Goal: Task Accomplishment & Management: Use online tool/utility

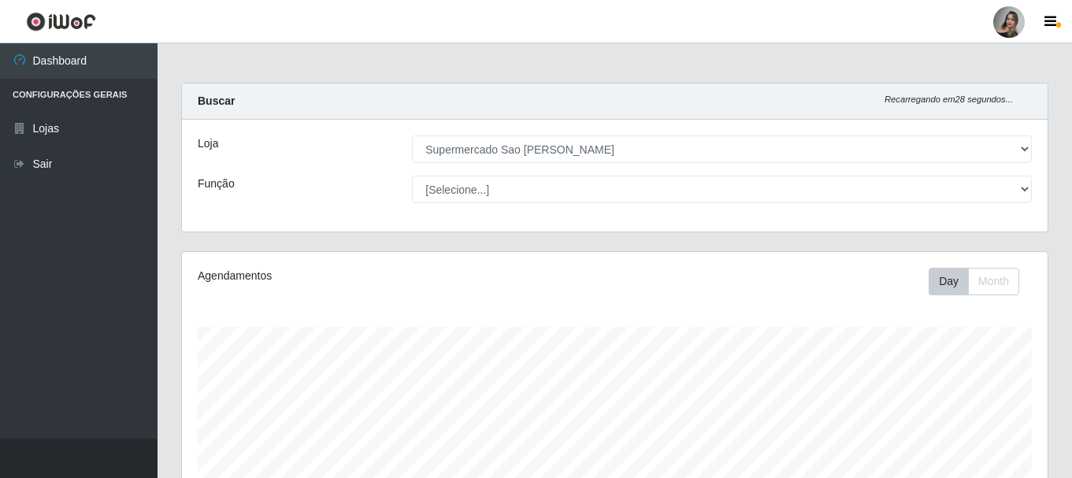
select select "383"
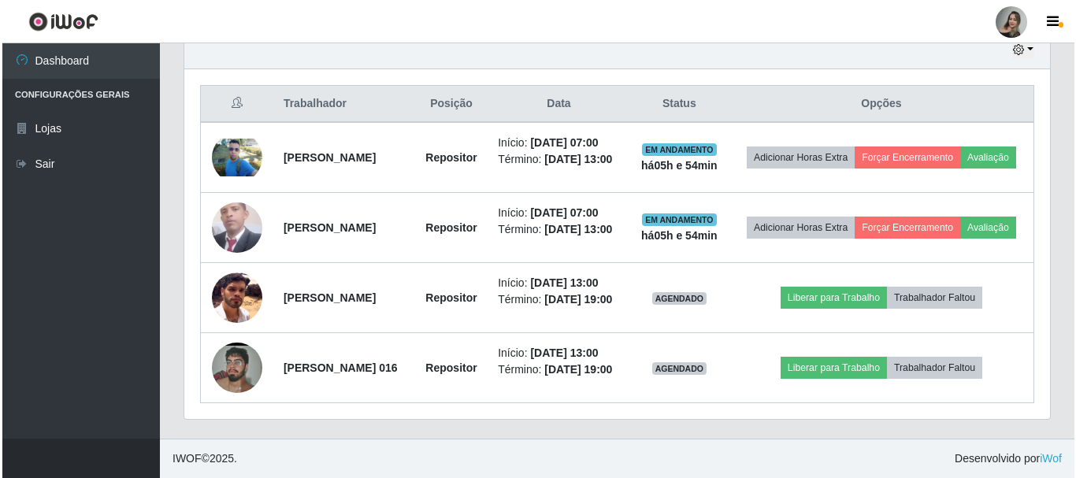
scroll to position [327, 866]
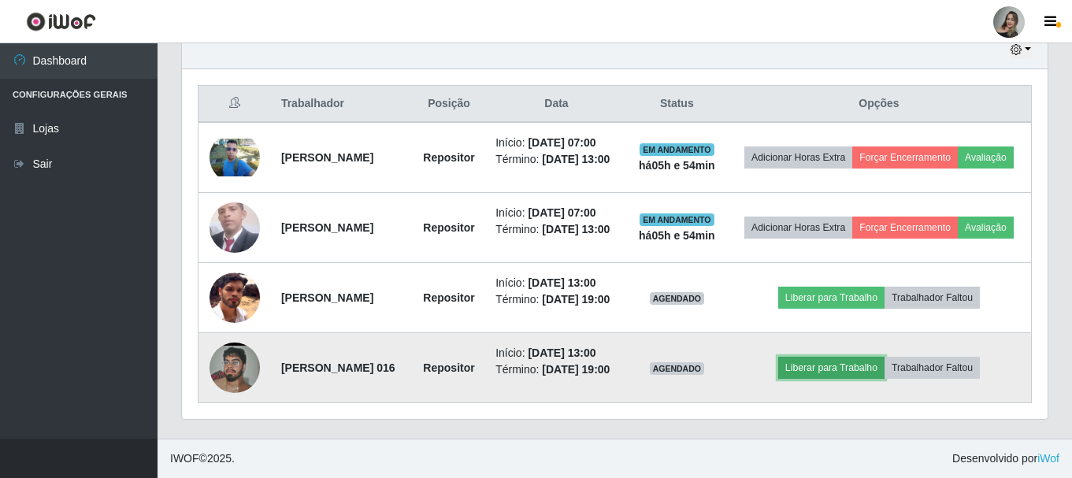
click at [860, 360] on button "Liberar para Trabalho" at bounding box center [831, 368] width 106 height 22
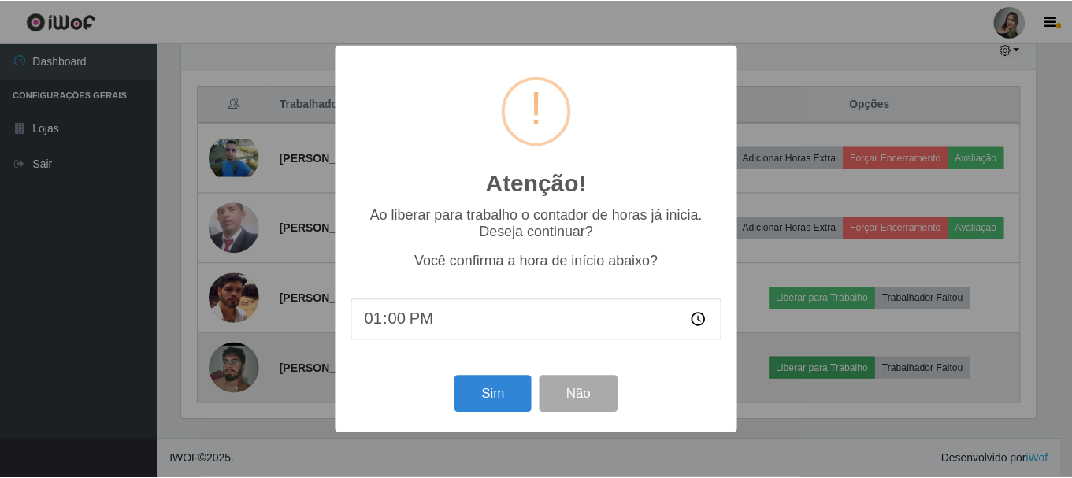
scroll to position [327, 858]
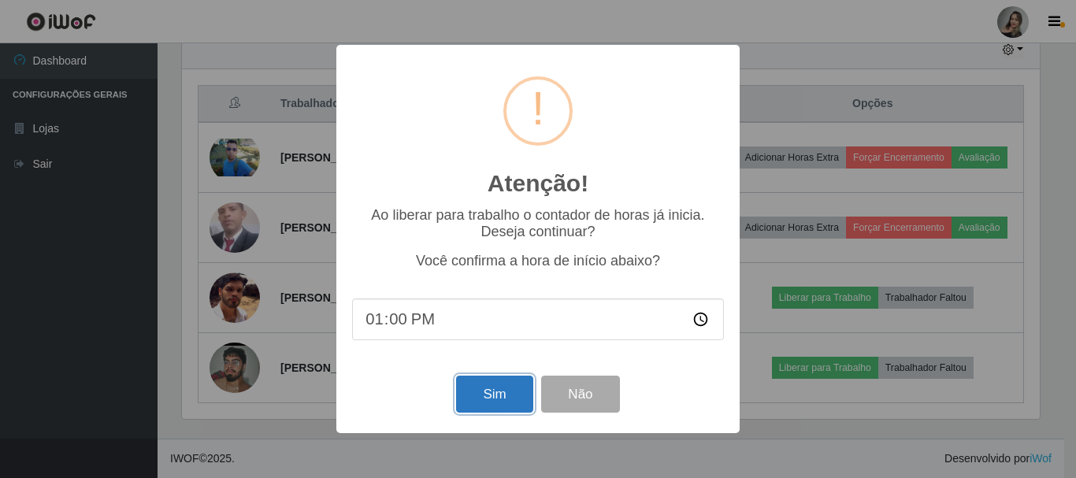
click at [521, 410] on button "Sim" at bounding box center [494, 394] width 76 height 37
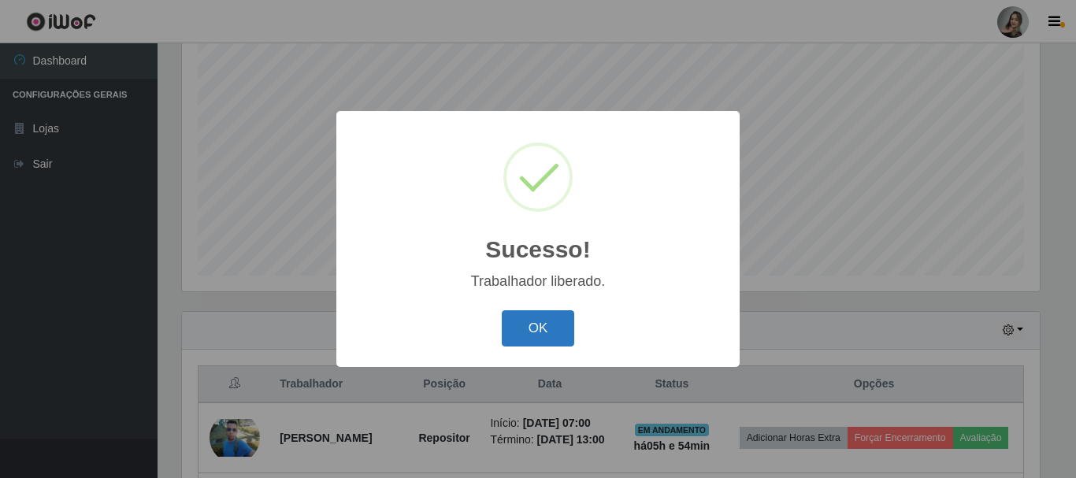
click at [531, 336] on button "OK" at bounding box center [538, 328] width 73 height 37
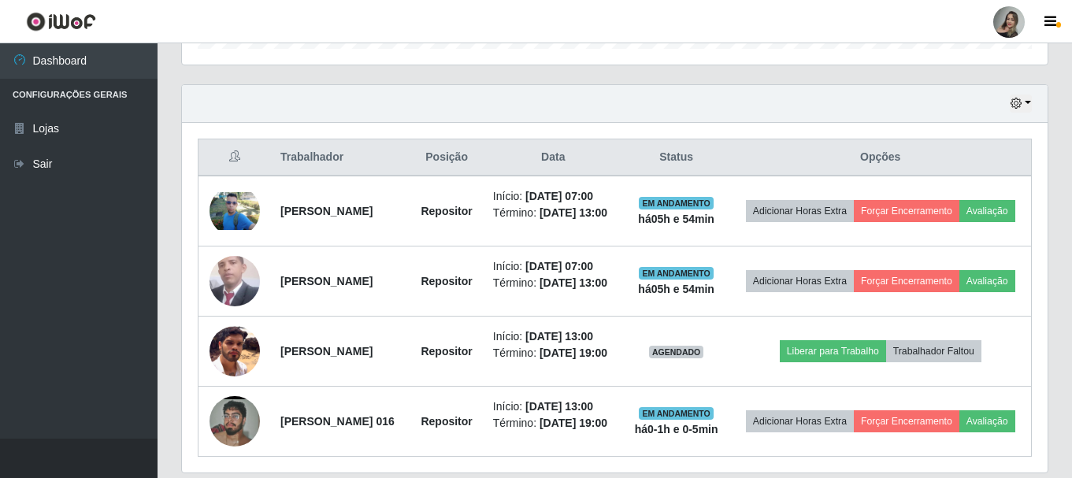
scroll to position [570, 0]
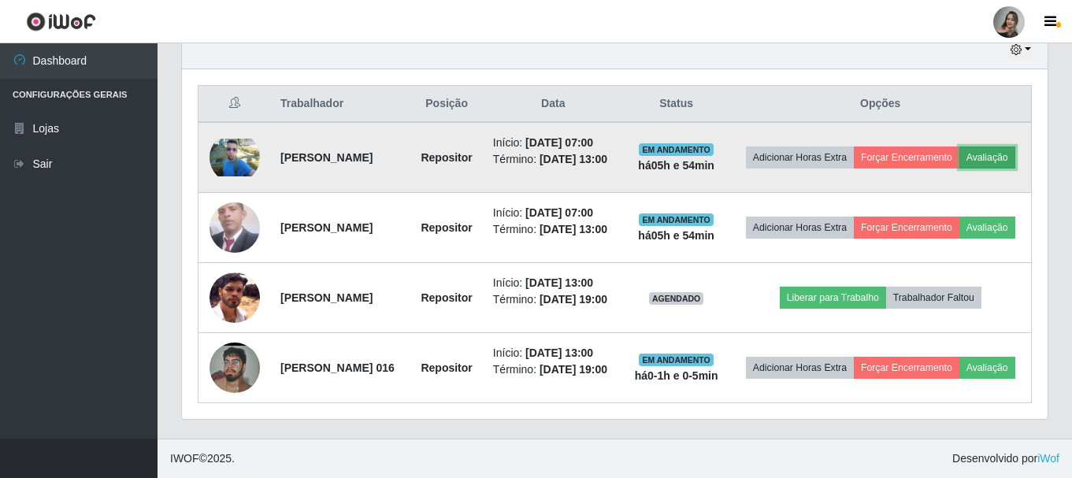
click at [960, 169] on button "Avaliação" at bounding box center [988, 158] width 56 height 22
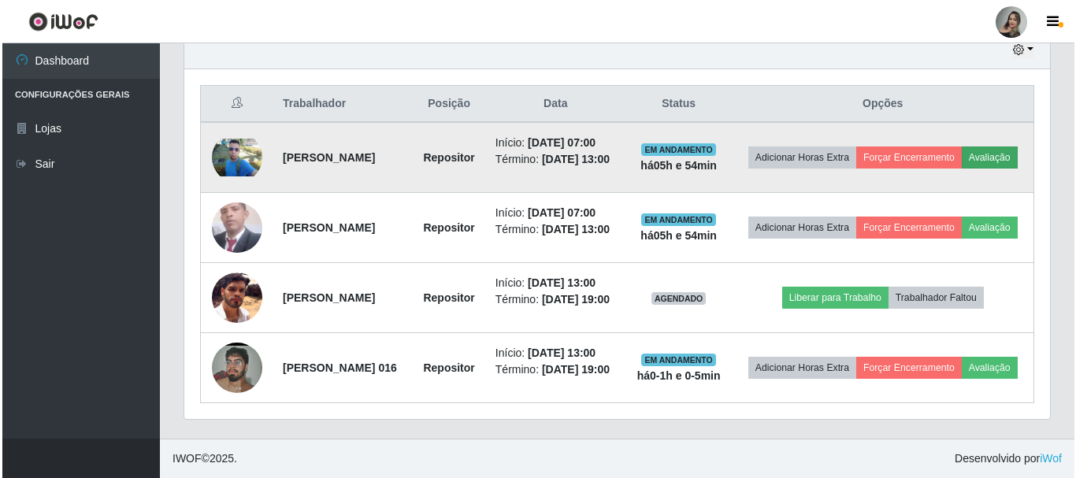
scroll to position [327, 858]
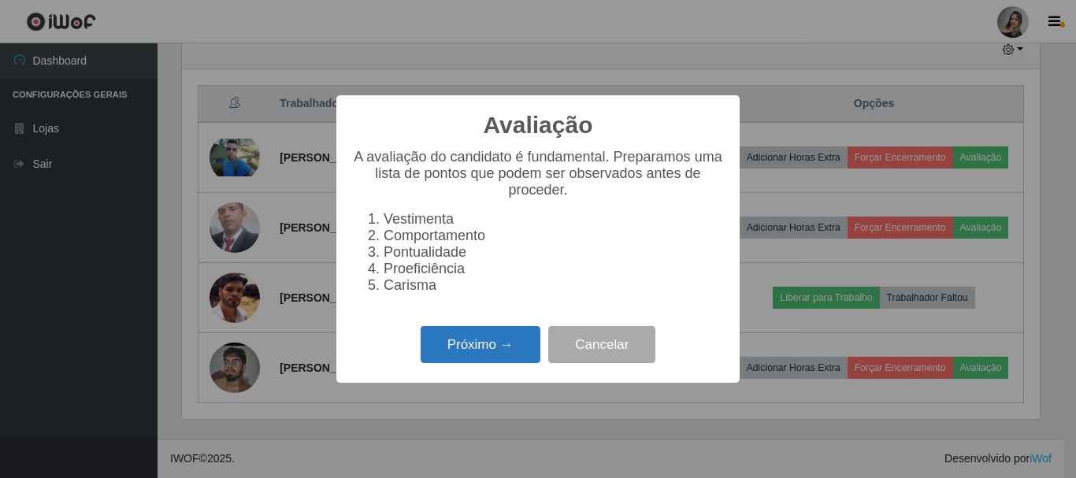
click at [502, 357] on button "Próximo →" at bounding box center [481, 344] width 120 height 37
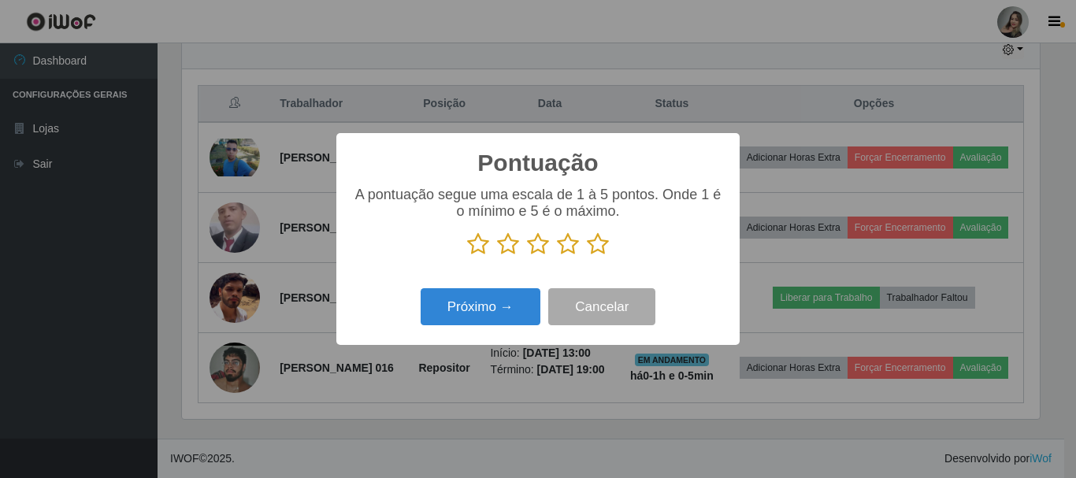
scroll to position [787531, 787000]
click at [514, 247] on icon at bounding box center [508, 244] width 22 height 24
click at [497, 256] on input "radio" at bounding box center [497, 256] width 0 height 0
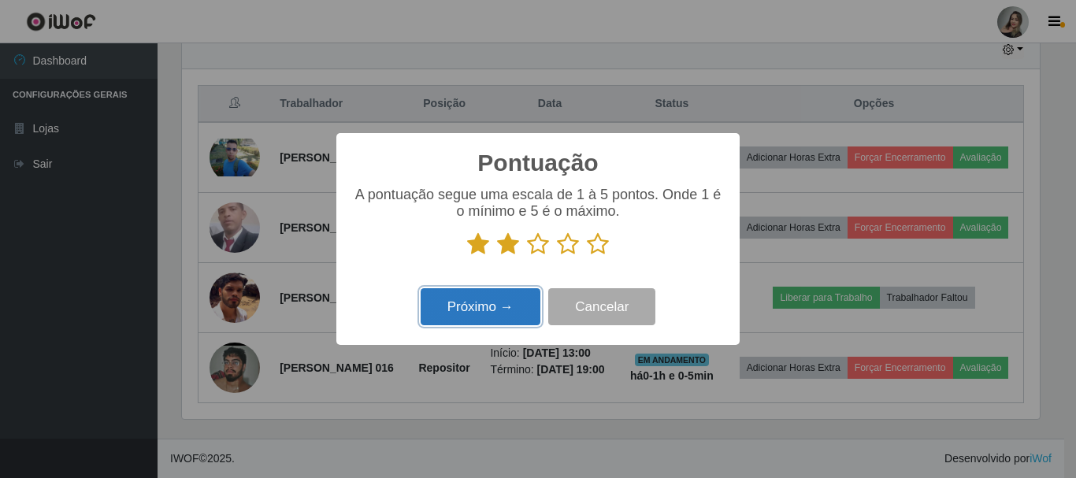
click at [501, 316] on button "Próximo →" at bounding box center [481, 306] width 120 height 37
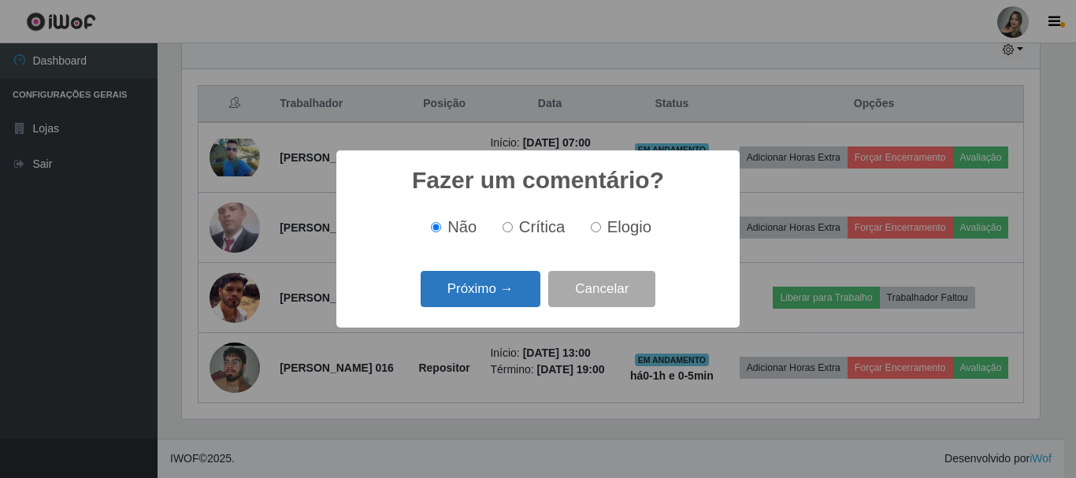
click at [501, 288] on button "Próximo →" at bounding box center [481, 289] width 120 height 37
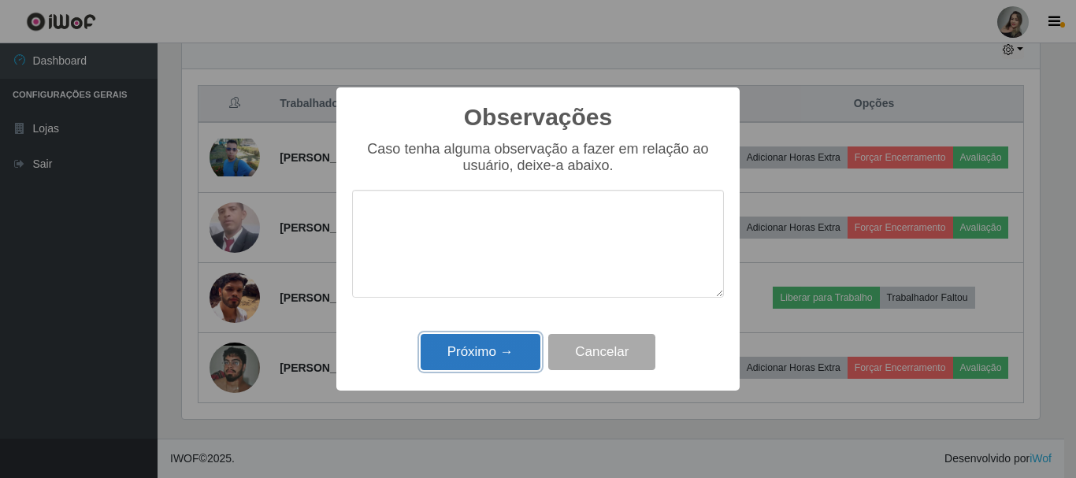
click at [484, 365] on button "Próximo →" at bounding box center [481, 352] width 120 height 37
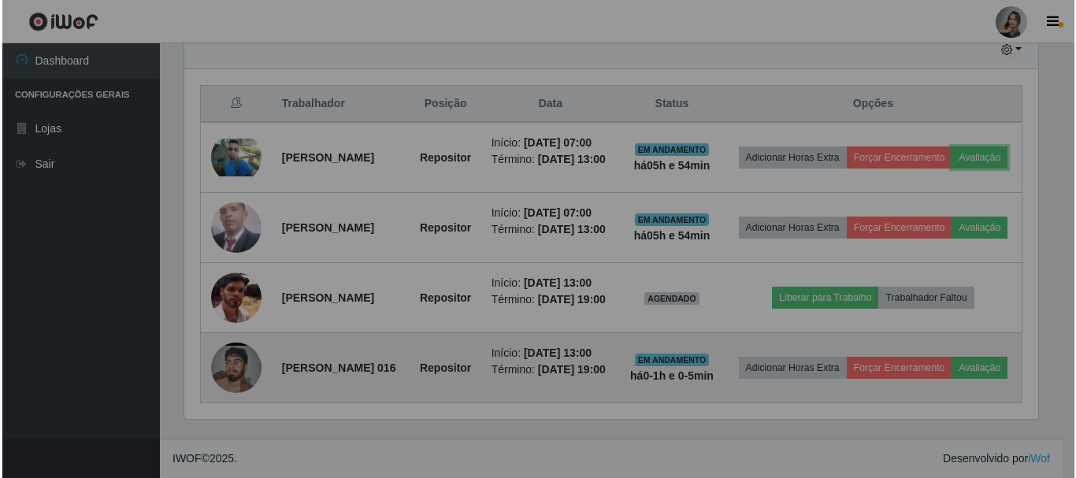
scroll to position [327, 866]
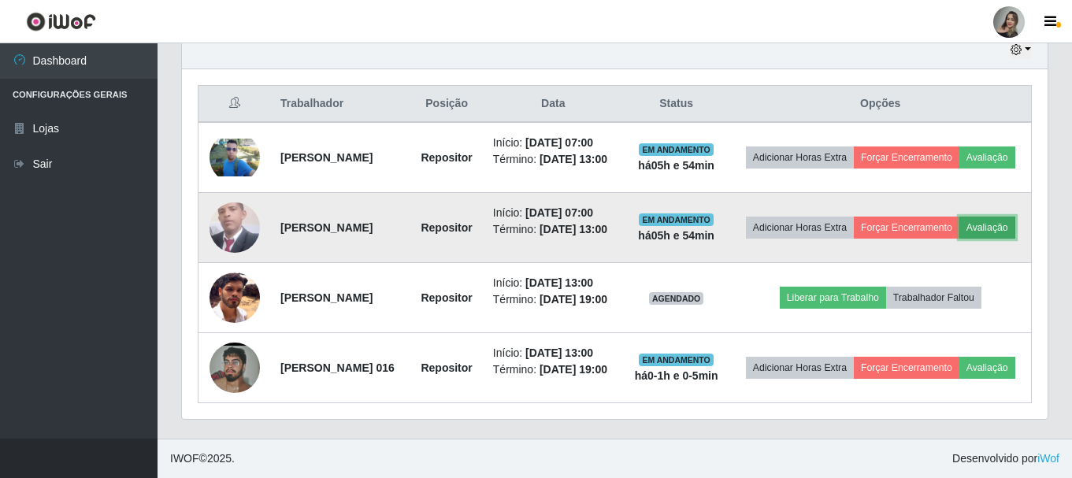
click at [960, 239] on button "Avaliação" at bounding box center [988, 228] width 56 height 22
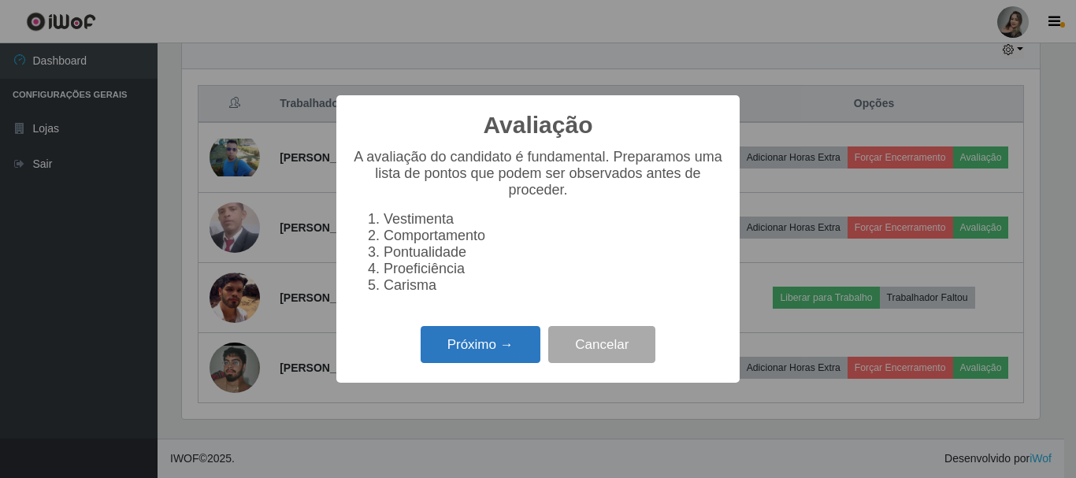
click at [511, 350] on button "Próximo →" at bounding box center [481, 344] width 120 height 37
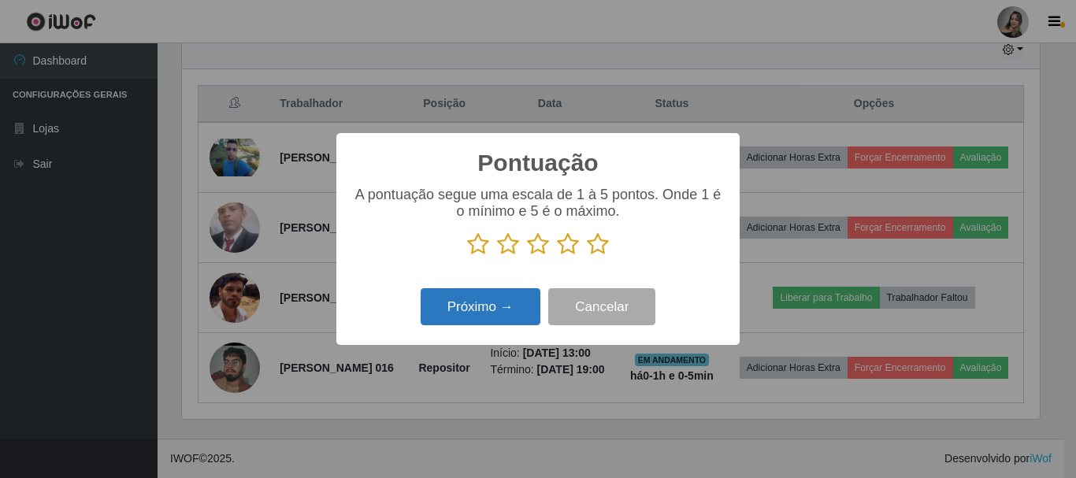
scroll to position [787531, 787000]
click at [510, 250] on icon at bounding box center [508, 244] width 22 height 24
click at [497, 256] on input "radio" at bounding box center [497, 256] width 0 height 0
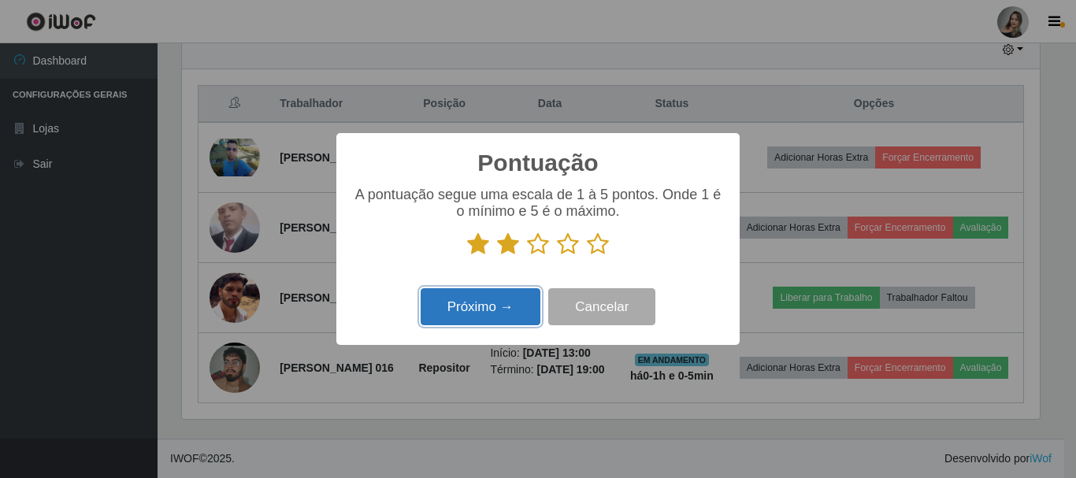
click at [497, 305] on button "Próximo →" at bounding box center [481, 306] width 120 height 37
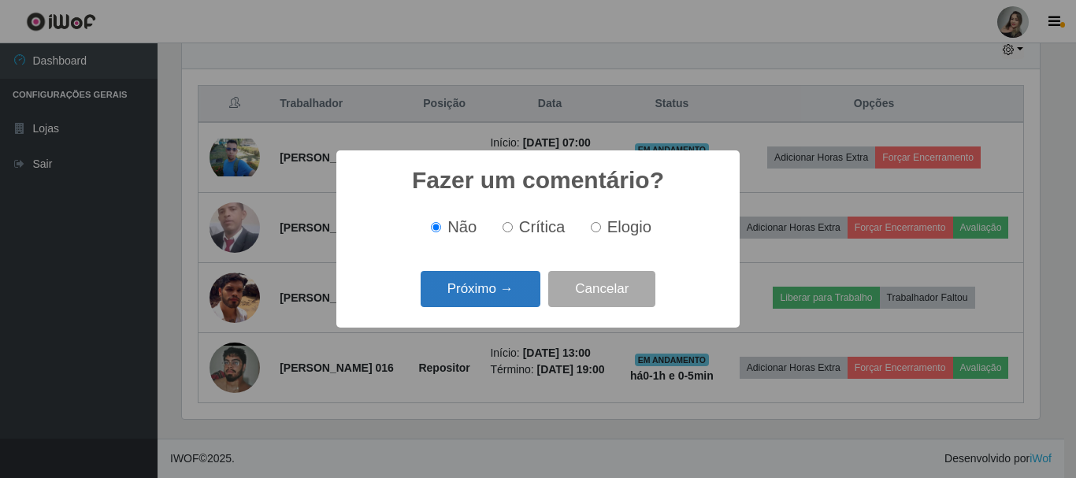
click at [498, 298] on button "Próximo →" at bounding box center [481, 289] width 120 height 37
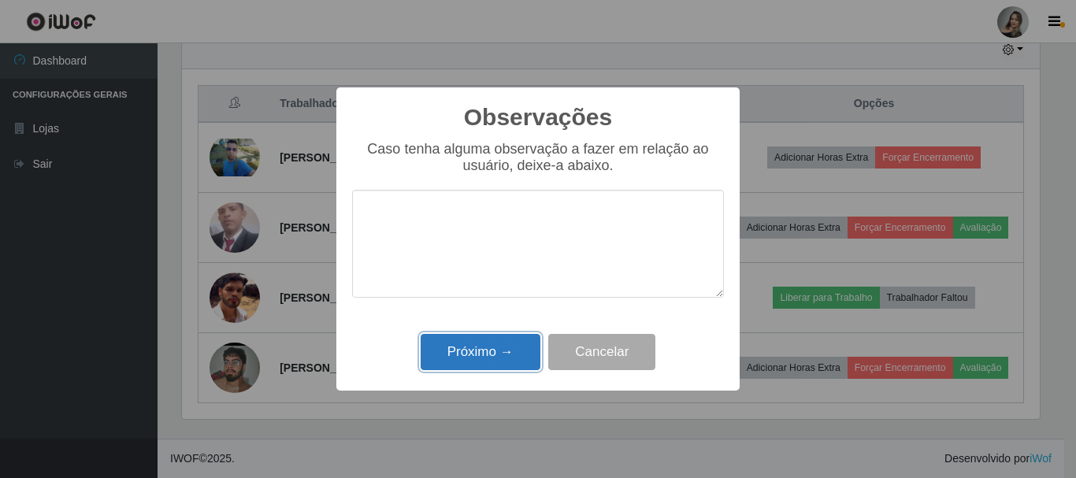
click at [495, 345] on button "Próximo →" at bounding box center [481, 352] width 120 height 37
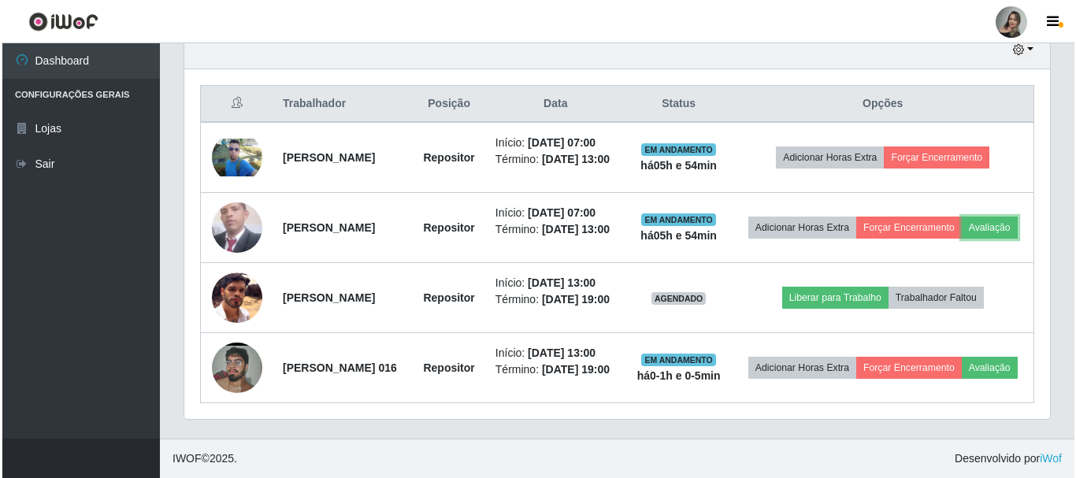
scroll to position [327, 866]
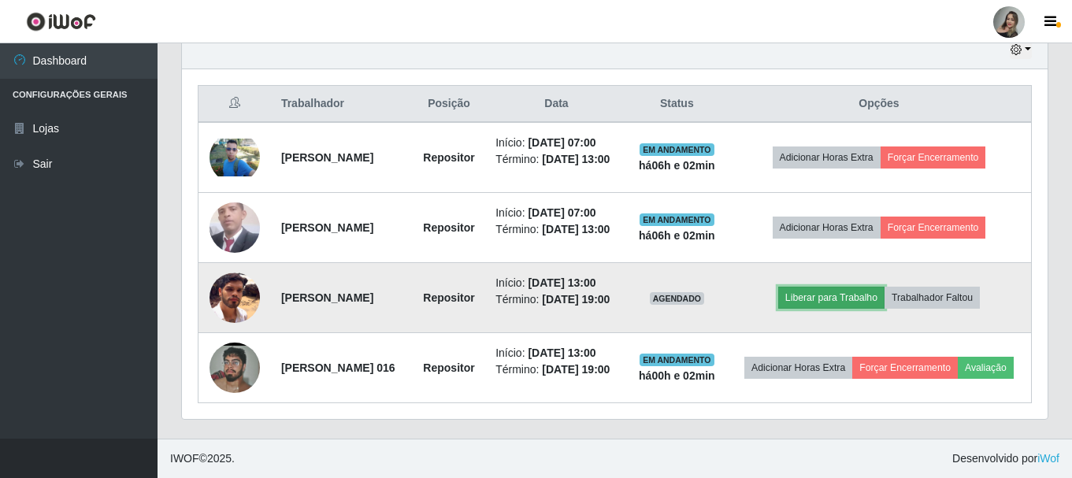
click at [823, 309] on button "Liberar para Trabalho" at bounding box center [831, 298] width 106 height 22
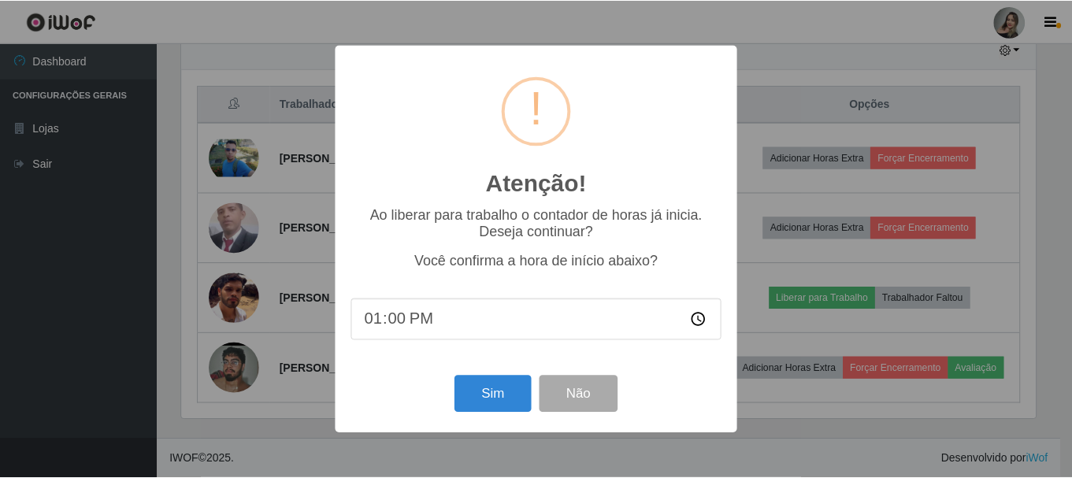
scroll to position [327, 858]
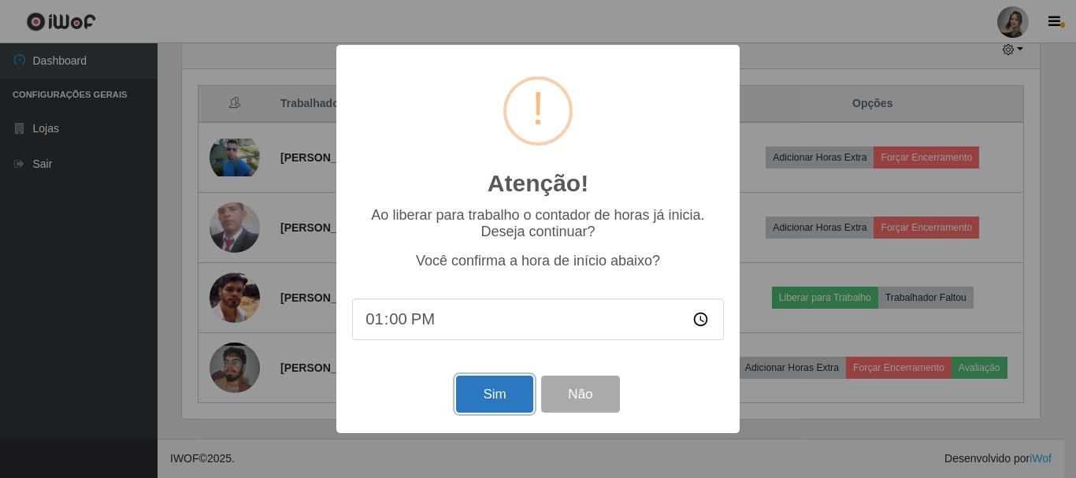
click at [499, 404] on button "Sim" at bounding box center [494, 394] width 76 height 37
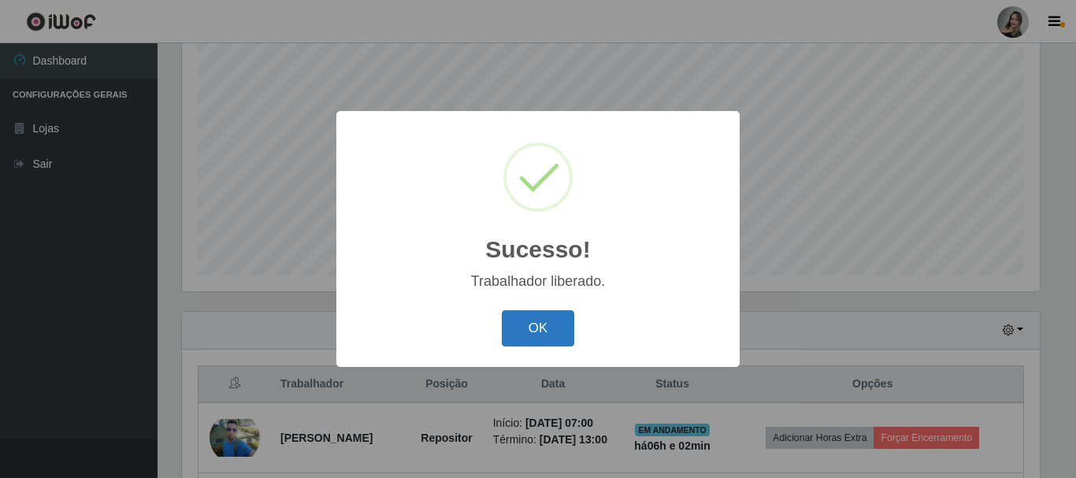
click at [514, 323] on button "OK" at bounding box center [538, 328] width 73 height 37
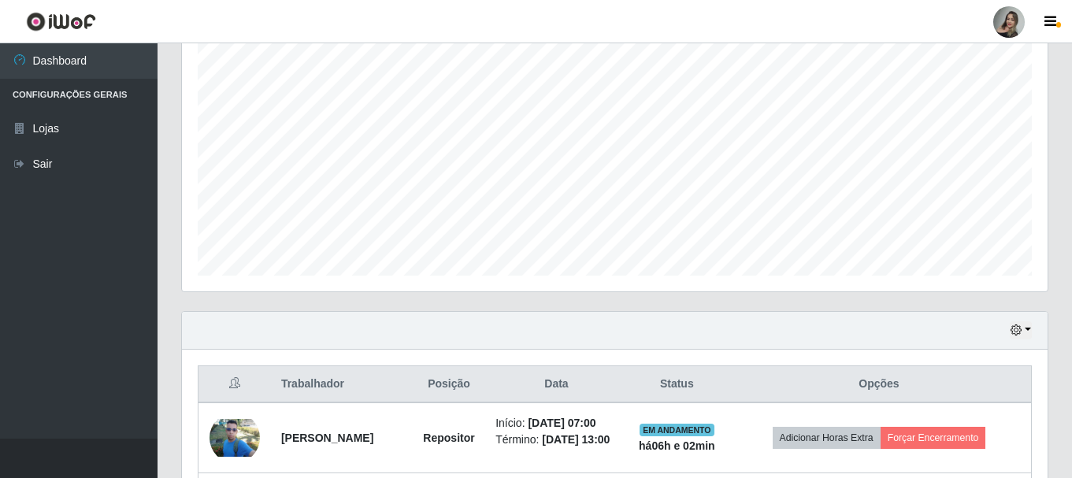
scroll to position [615, 0]
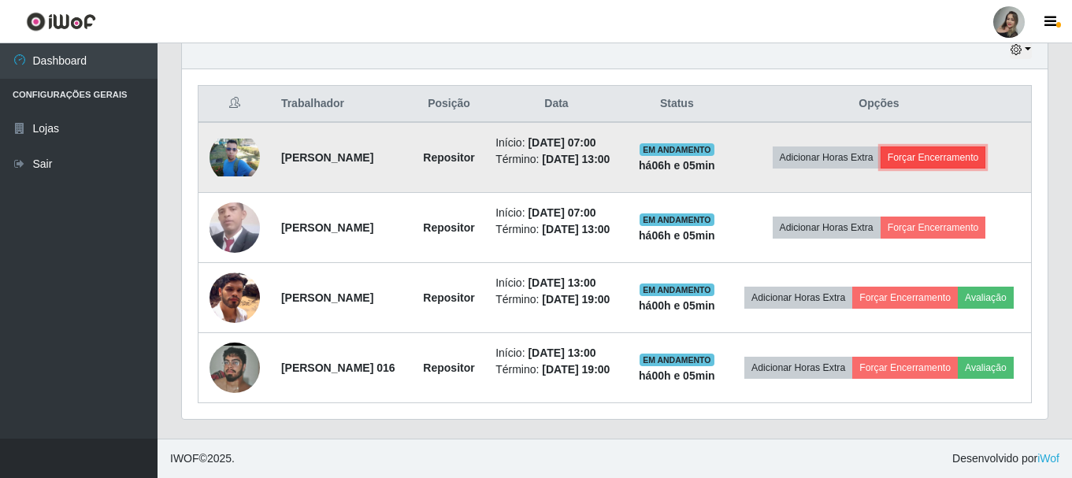
click at [935, 147] on button "Forçar Encerramento" at bounding box center [934, 158] width 106 height 22
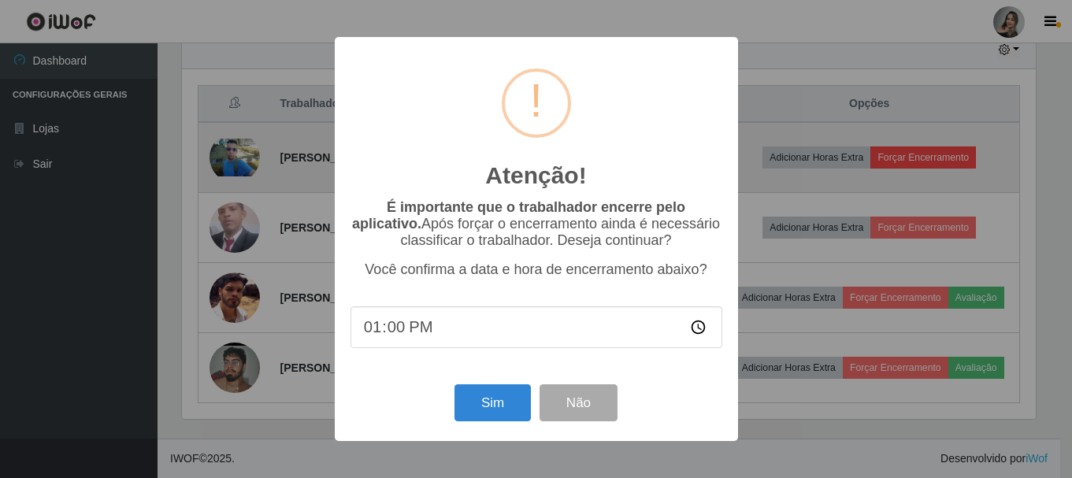
scroll to position [327, 858]
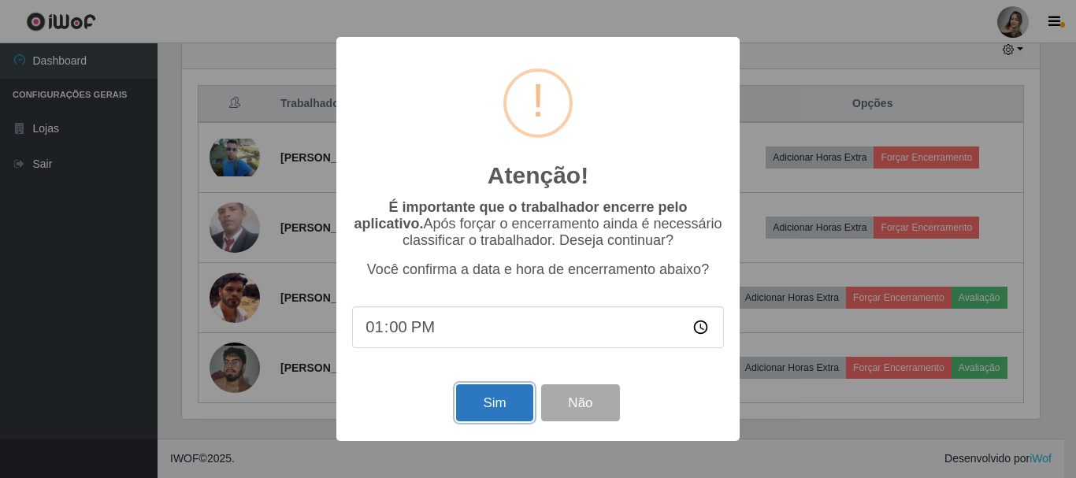
click at [511, 401] on button "Sim" at bounding box center [494, 402] width 76 height 37
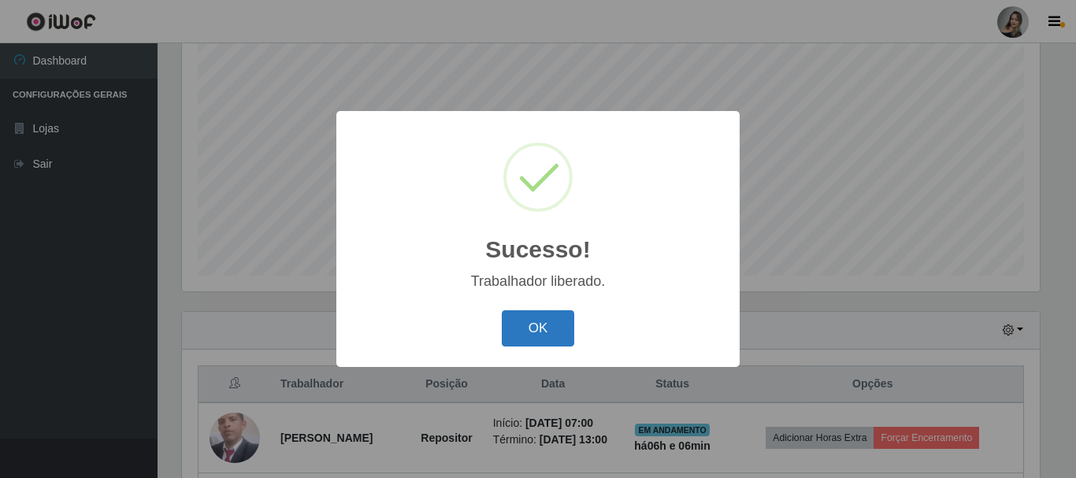
click at [528, 327] on button "OK" at bounding box center [538, 328] width 73 height 37
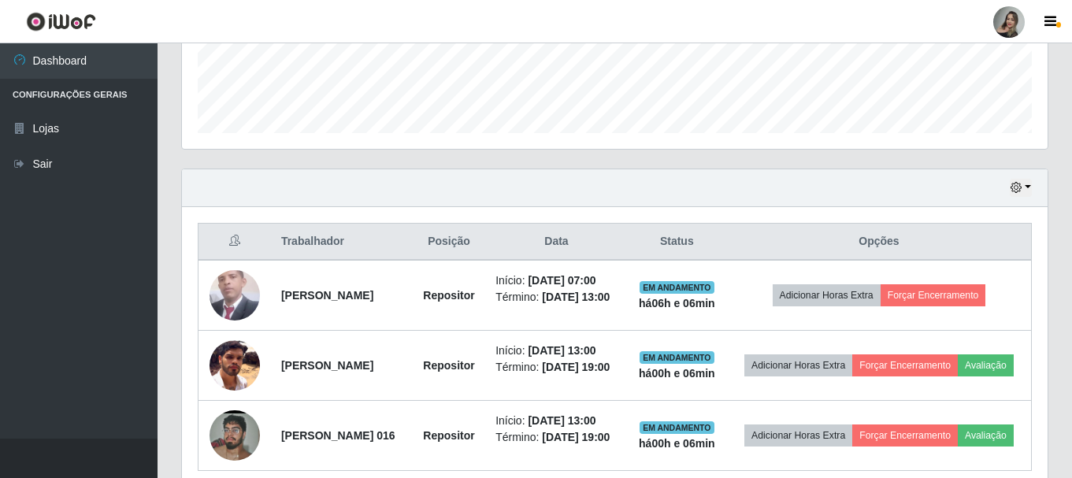
scroll to position [533, 0]
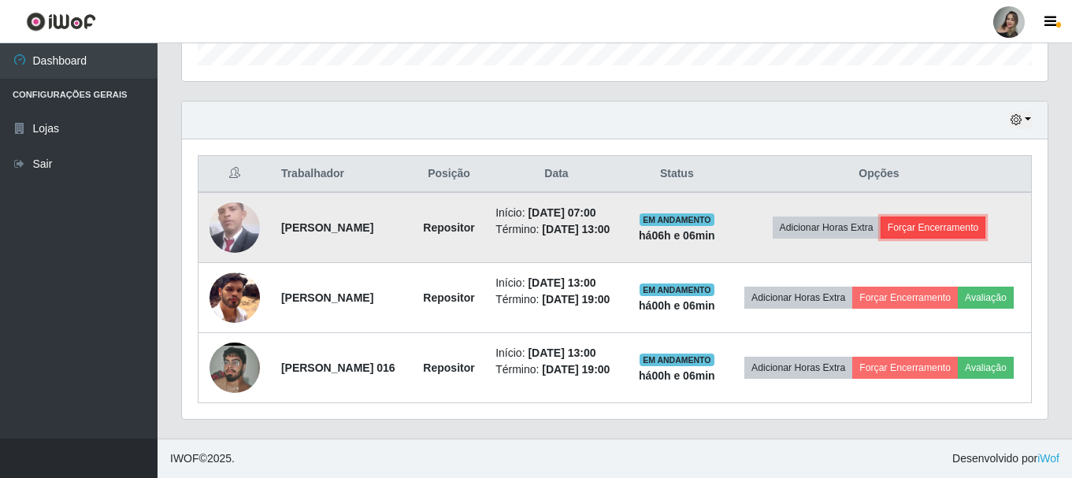
click at [955, 217] on button "Forçar Encerramento" at bounding box center [934, 228] width 106 height 22
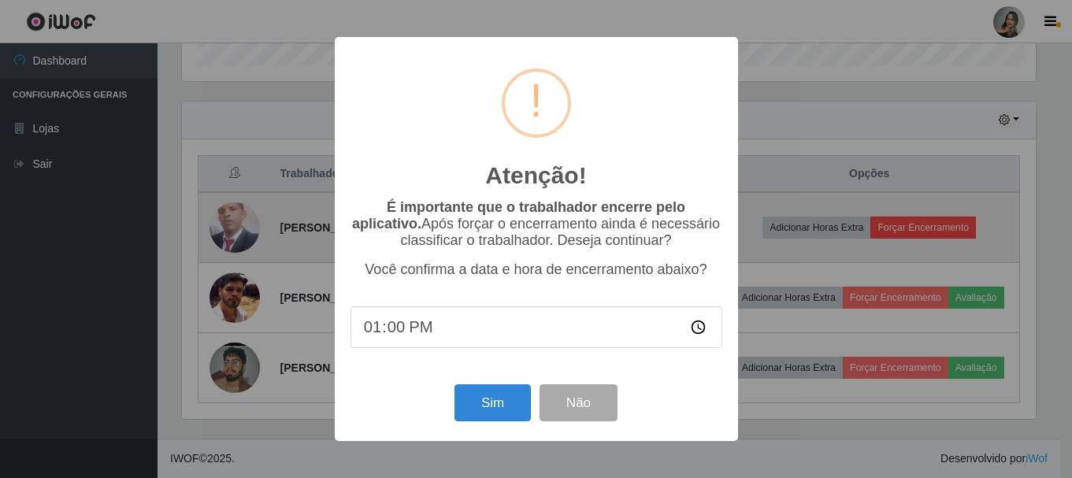
scroll to position [327, 858]
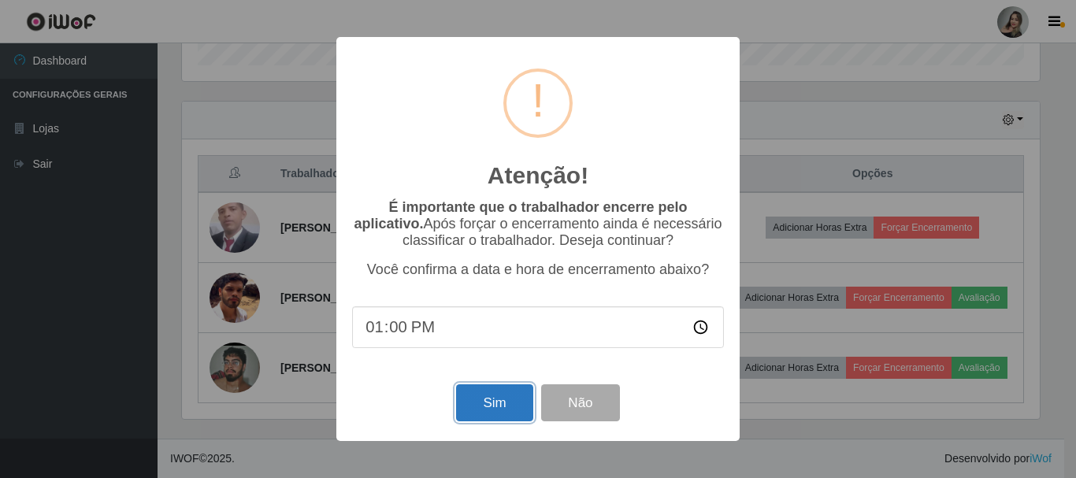
click at [482, 411] on button "Sim" at bounding box center [494, 402] width 76 height 37
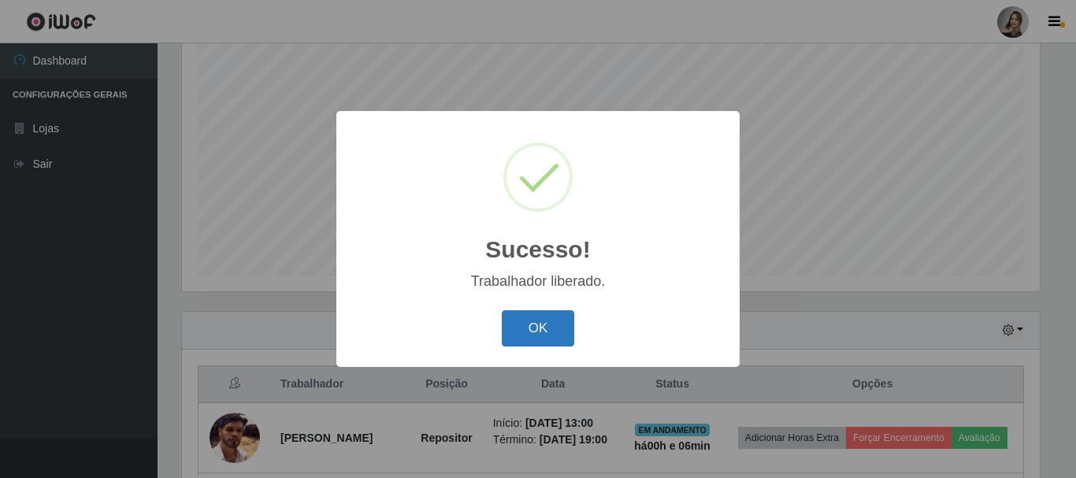
click at [530, 334] on button "OK" at bounding box center [538, 328] width 73 height 37
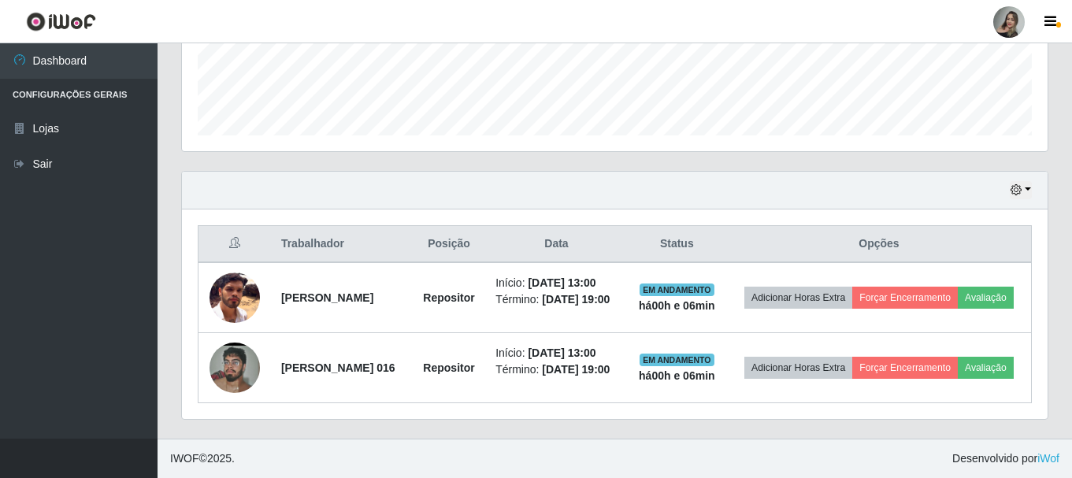
scroll to position [451, 0]
